Goal: Task Accomplishment & Management: Manage account settings

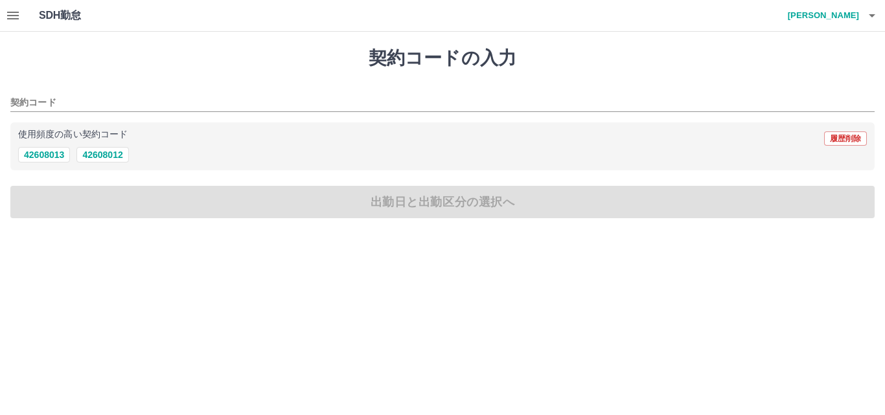
click at [19, 19] on icon "button" at bounding box center [13, 16] width 12 height 8
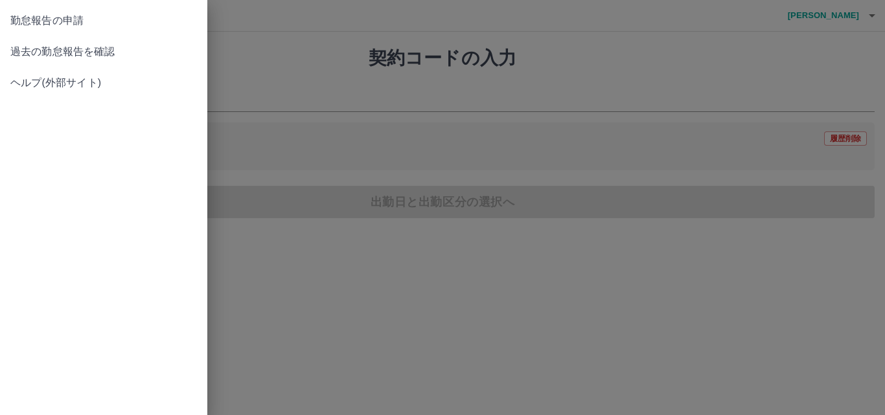
click at [38, 47] on span "過去の勤怠報告を確認" at bounding box center [103, 52] width 187 height 16
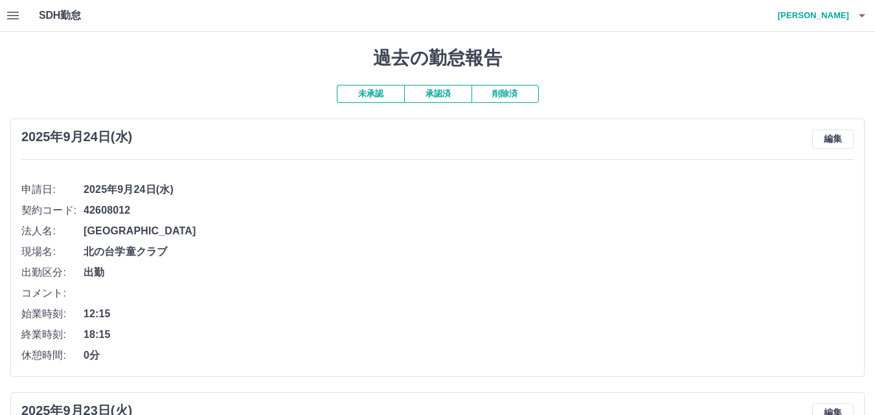
click at [377, 91] on button "未承認" at bounding box center [370, 94] width 67 height 18
click at [385, 95] on button "未承認" at bounding box center [370, 94] width 67 height 18
click at [430, 93] on button "承認済" at bounding box center [437, 94] width 67 height 18
click at [391, 93] on button "未承認" at bounding box center [370, 94] width 67 height 18
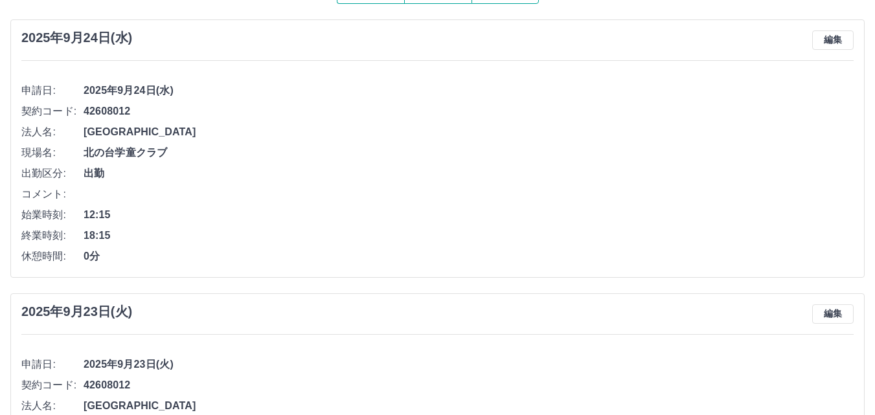
scroll to position [130, 0]
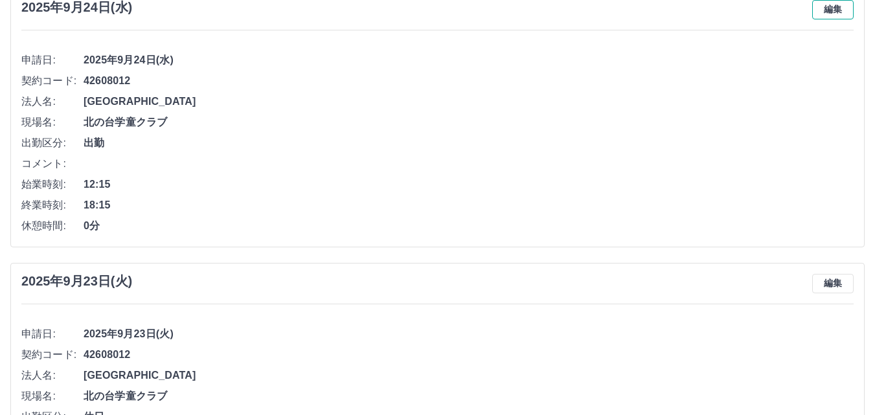
click at [828, 11] on button "編集" at bounding box center [833, 9] width 41 height 19
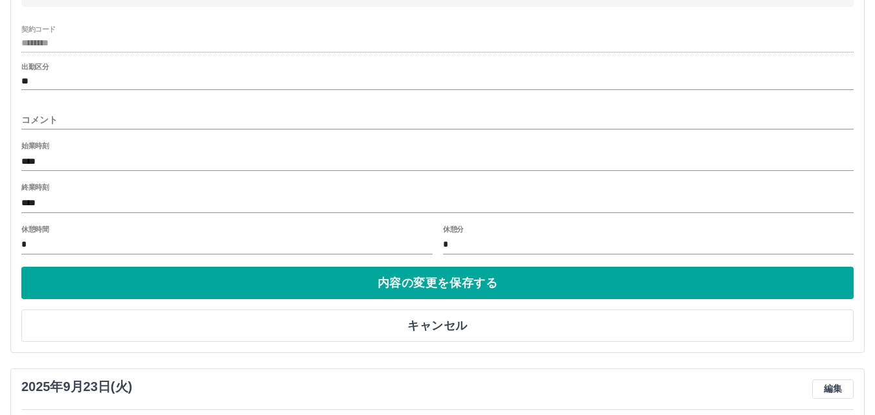
scroll to position [259, 0]
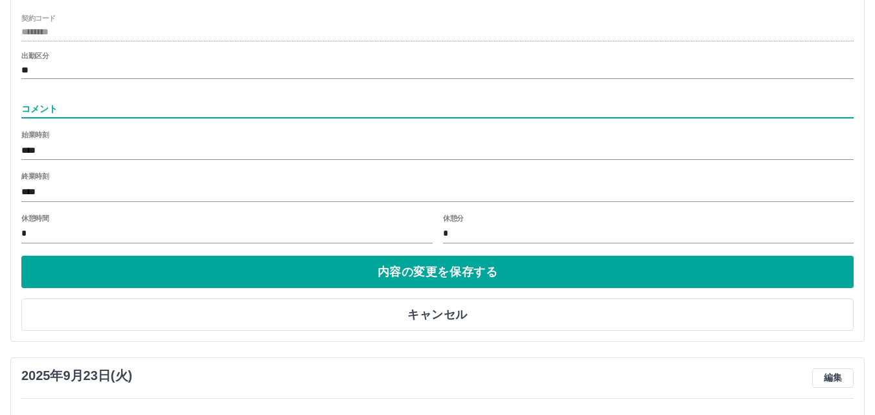
click at [82, 104] on input "コメント" at bounding box center [437, 109] width 833 height 19
type input "*"
type input "**********"
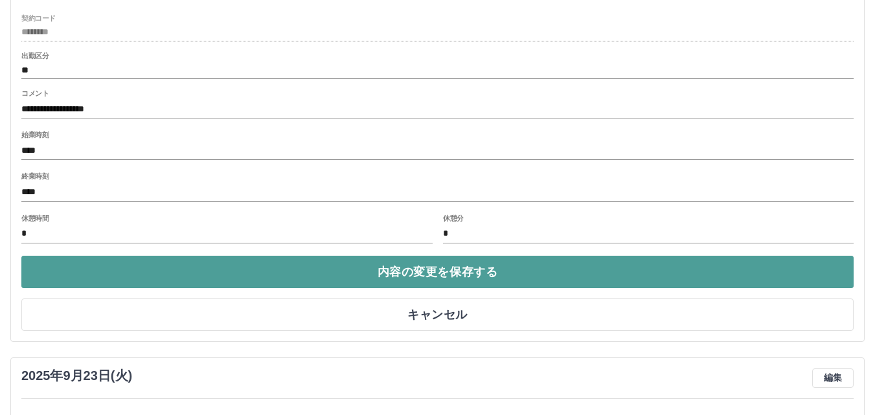
click at [435, 273] on button "内容の変更を保存する" at bounding box center [437, 272] width 833 height 32
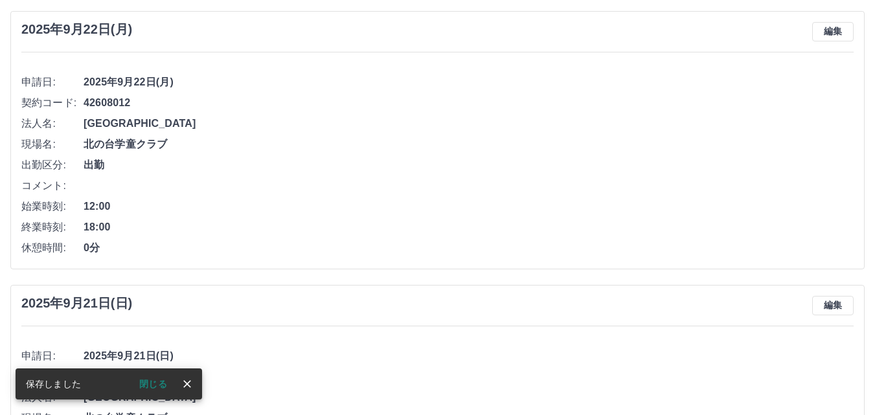
scroll to position [583, 0]
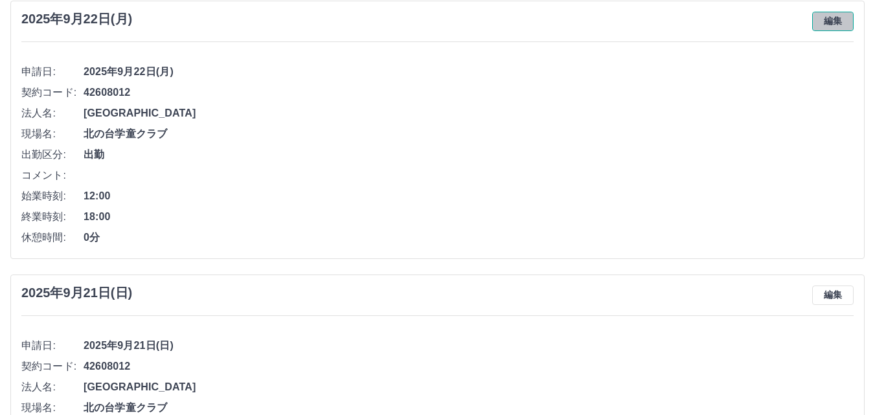
click at [848, 23] on button "編集" at bounding box center [833, 21] width 41 height 19
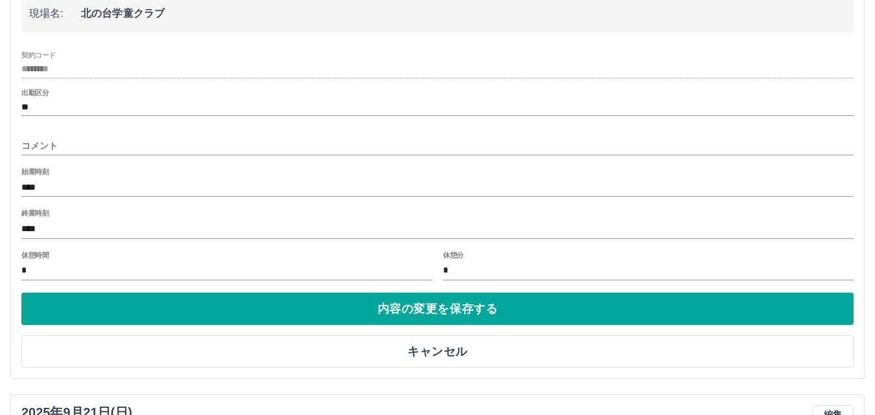
scroll to position [713, 0]
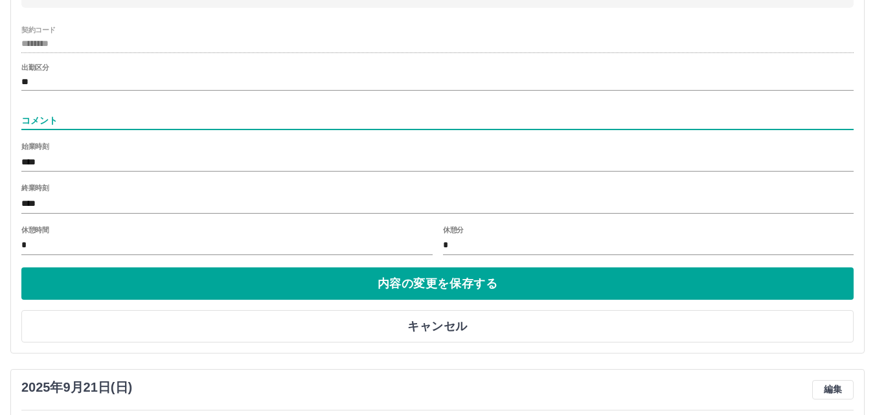
click at [82, 118] on input "コメント" at bounding box center [437, 120] width 833 height 19
type input "**********"
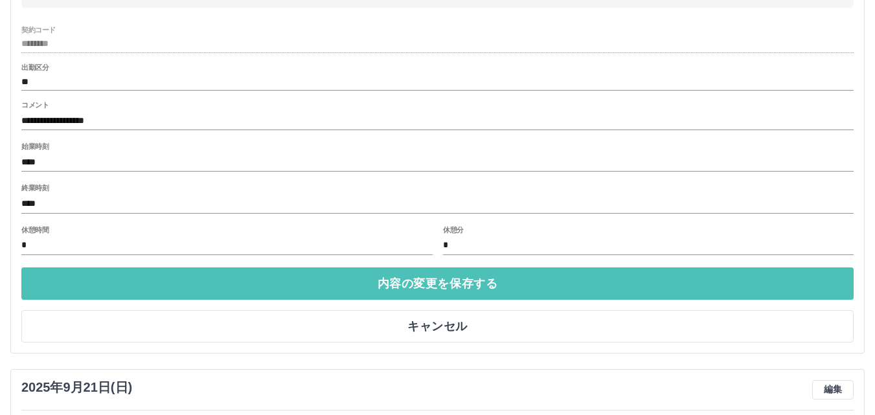
click at [295, 286] on button "内容の変更を保存する" at bounding box center [437, 284] width 833 height 32
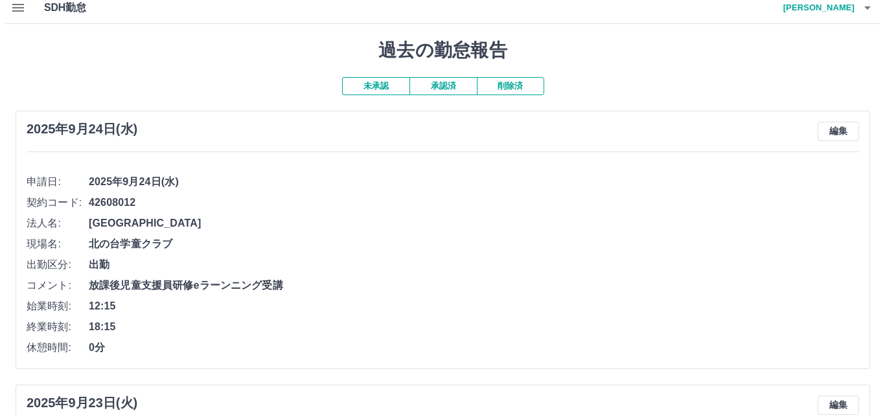
scroll to position [0, 0]
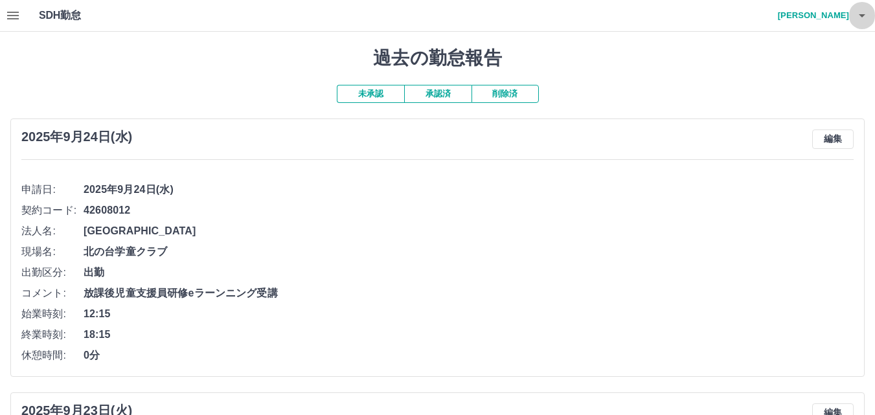
click at [863, 16] on icon "button" at bounding box center [862, 15] width 6 height 3
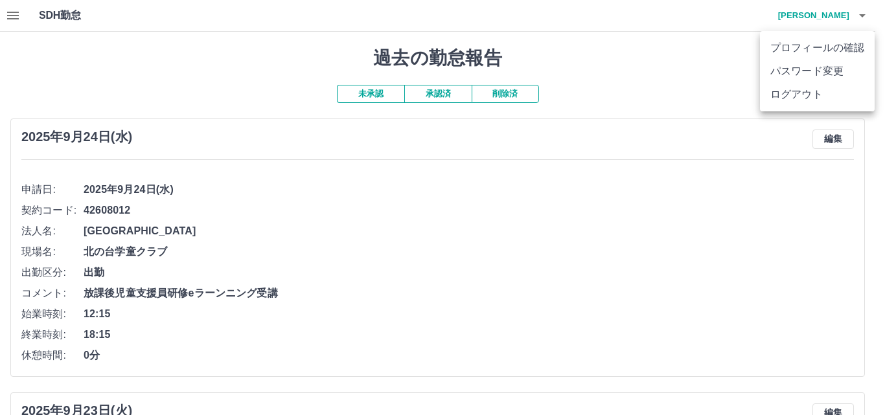
click at [809, 94] on li "ログアウト" at bounding box center [817, 94] width 115 height 23
